Goal: Browse casually: Explore the website without a specific task or goal

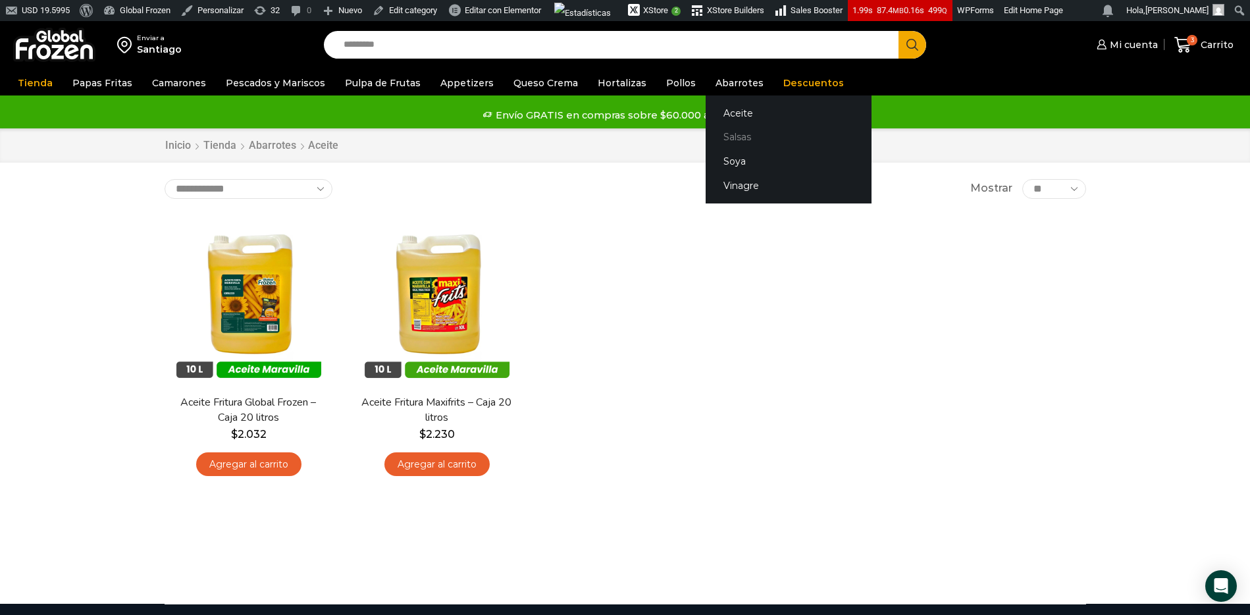
click at [719, 139] on link "Salsas" at bounding box center [789, 137] width 166 height 24
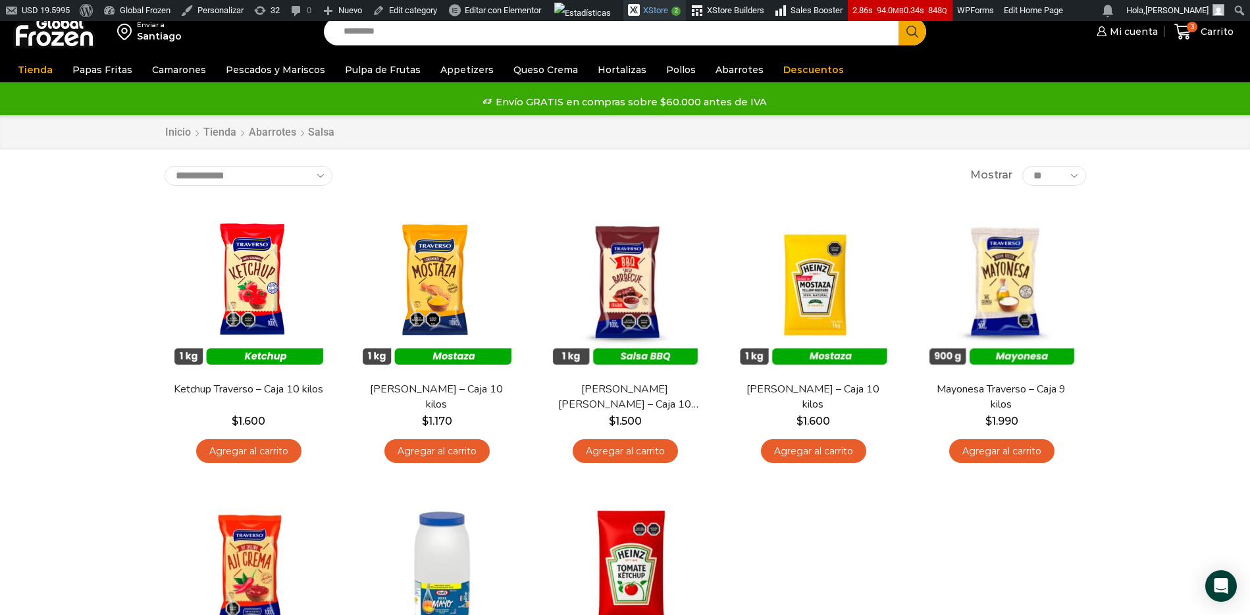
scroll to position [10, 0]
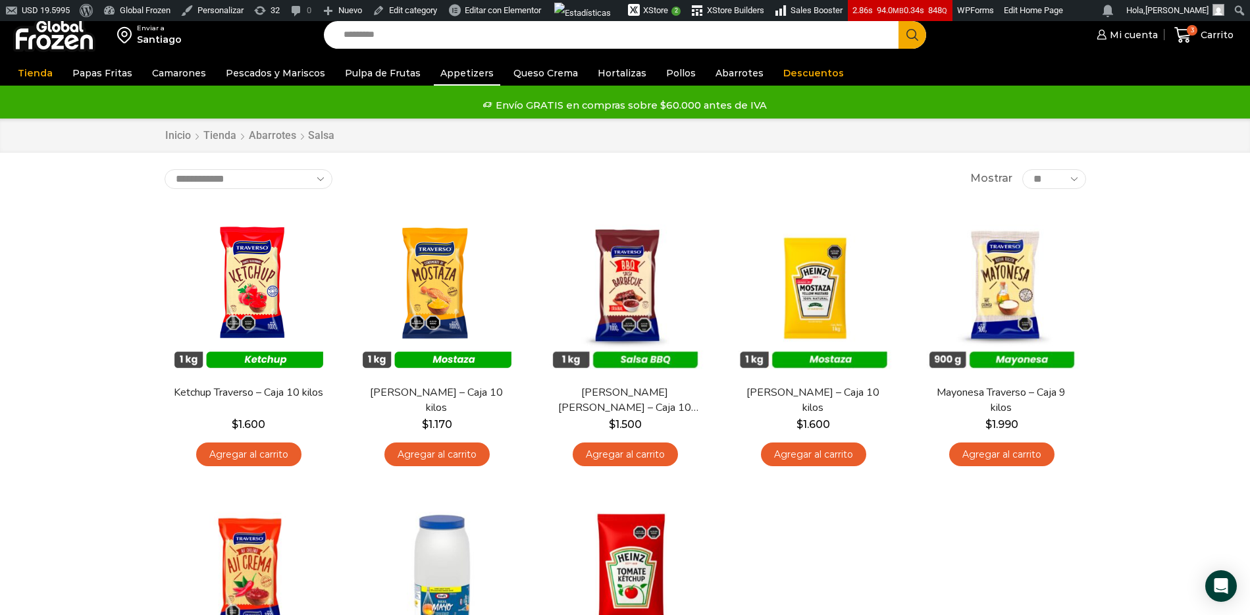
click at [451, 70] on link "Appetizers" at bounding box center [467, 73] width 67 height 25
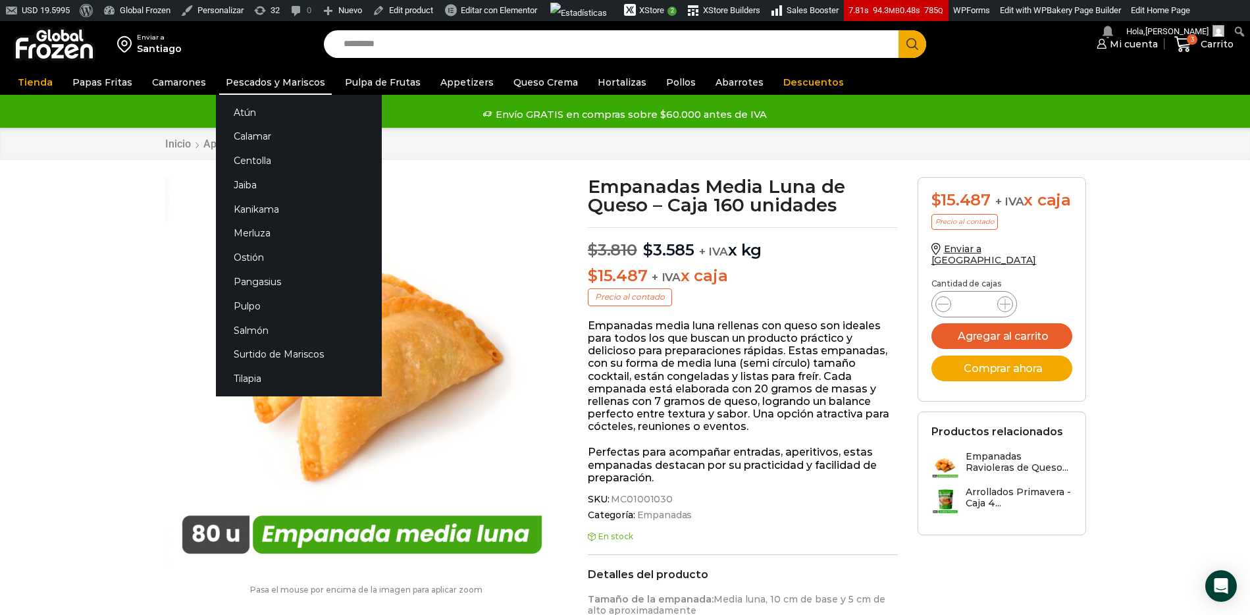
click at [254, 86] on link "Pescados y Mariscos" at bounding box center [275, 82] width 113 height 25
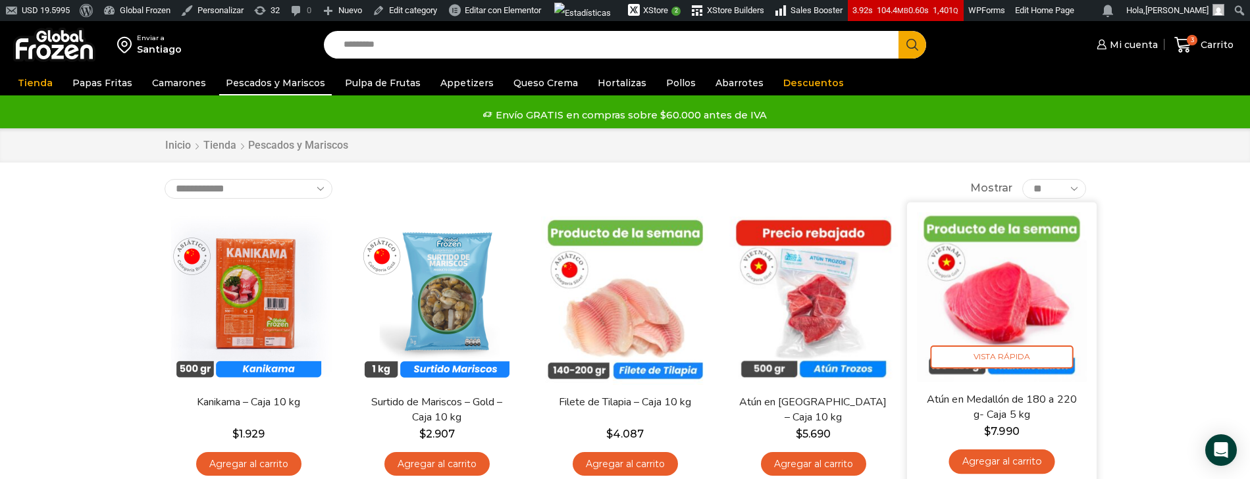
scroll to position [3, 0]
